Goal: Find specific page/section: Find specific page/section

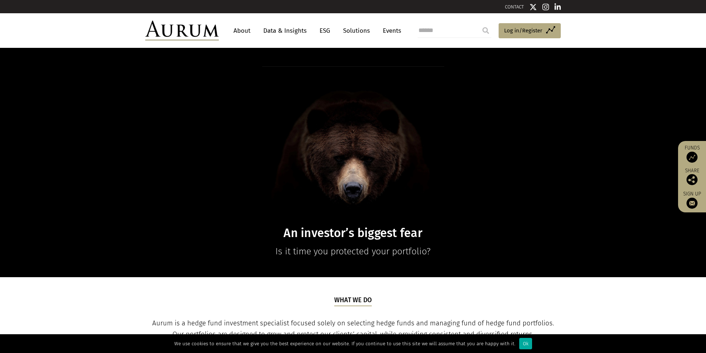
click at [241, 28] on link "About" at bounding box center [242, 31] width 24 height 14
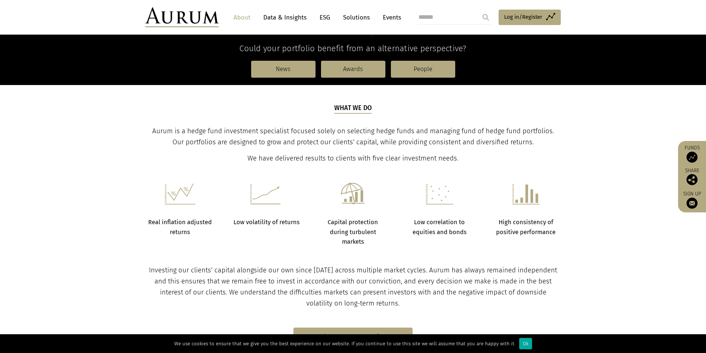
scroll to position [139, 0]
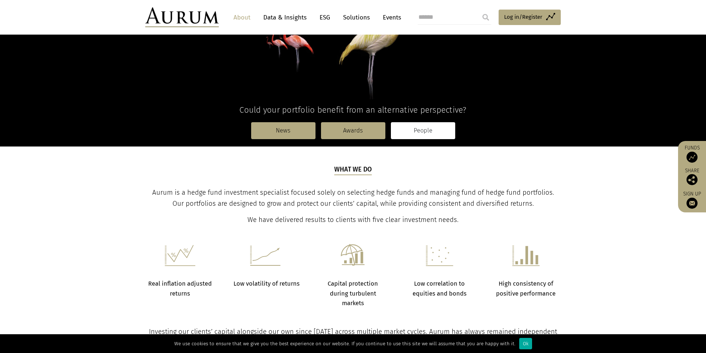
click at [428, 136] on link "People" at bounding box center [423, 130] width 64 height 17
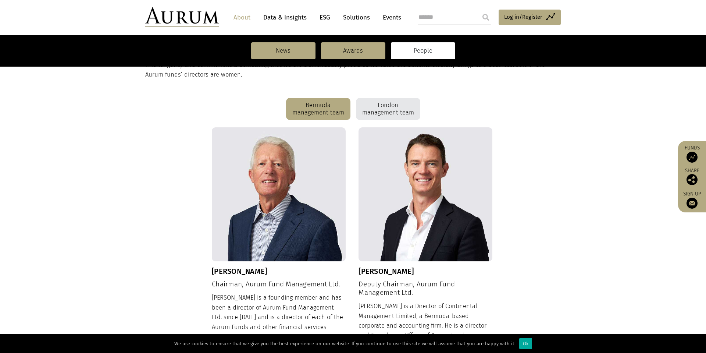
scroll to position [176, 0]
click at [395, 102] on div "London management team" at bounding box center [388, 108] width 64 height 22
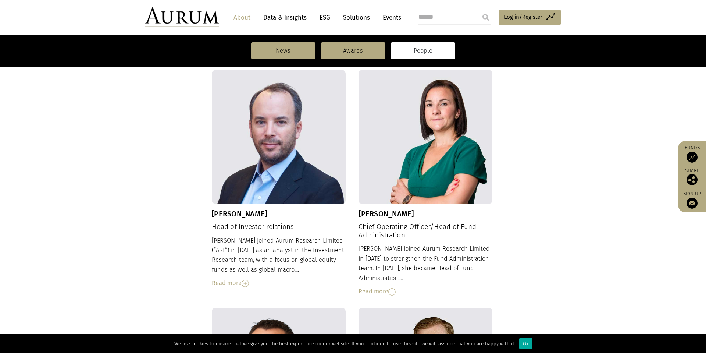
scroll to position [490, 0]
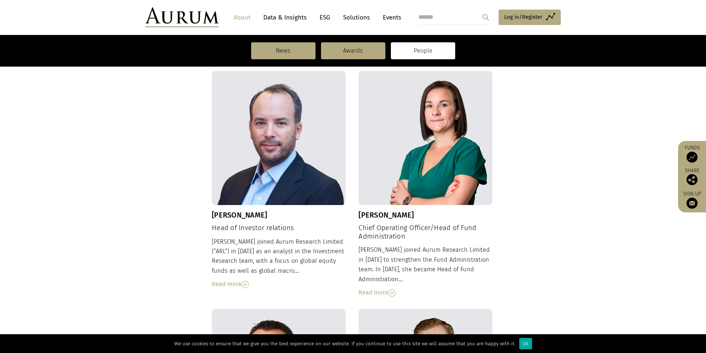
click at [228, 279] on div "Read more" at bounding box center [279, 284] width 134 height 10
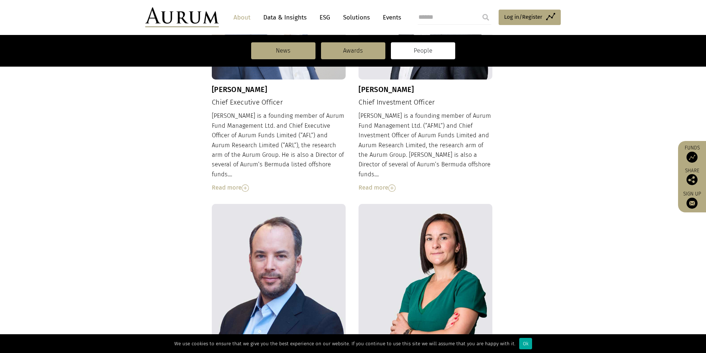
scroll to position [280, 0]
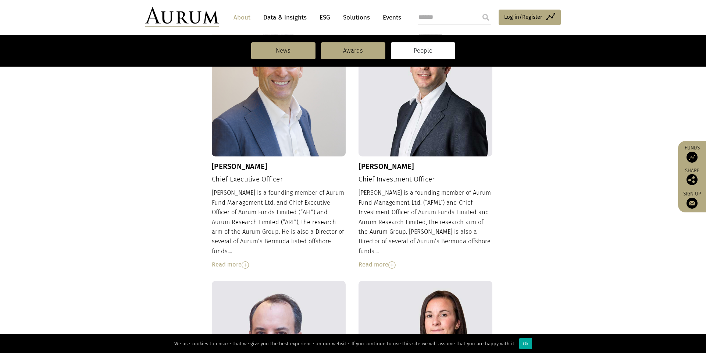
click at [379, 260] on div "Read more" at bounding box center [426, 265] width 134 height 10
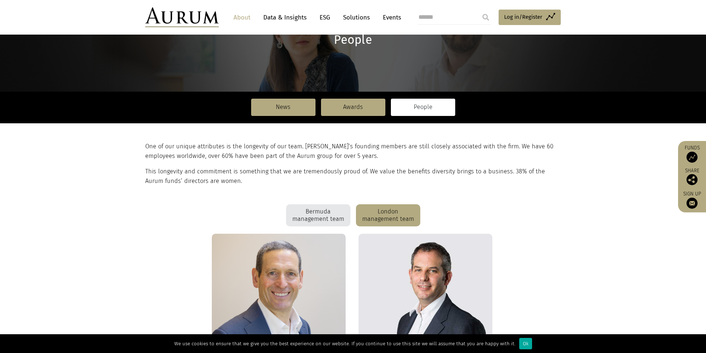
scroll to position [0, 0]
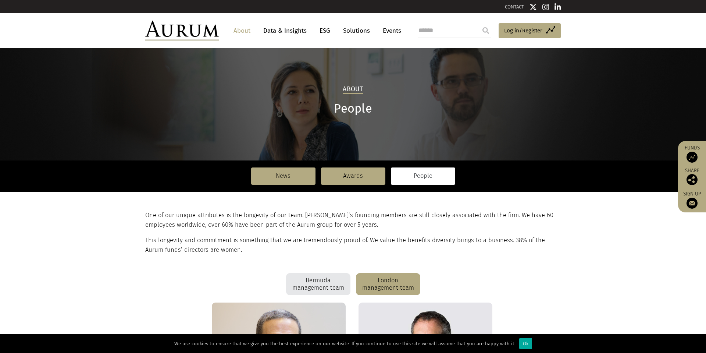
click at [443, 29] on input "search" at bounding box center [455, 30] width 74 height 15
type input "****"
click at [479, 23] on input "submit" at bounding box center [486, 30] width 15 height 15
